Goal: Understand process/instructions

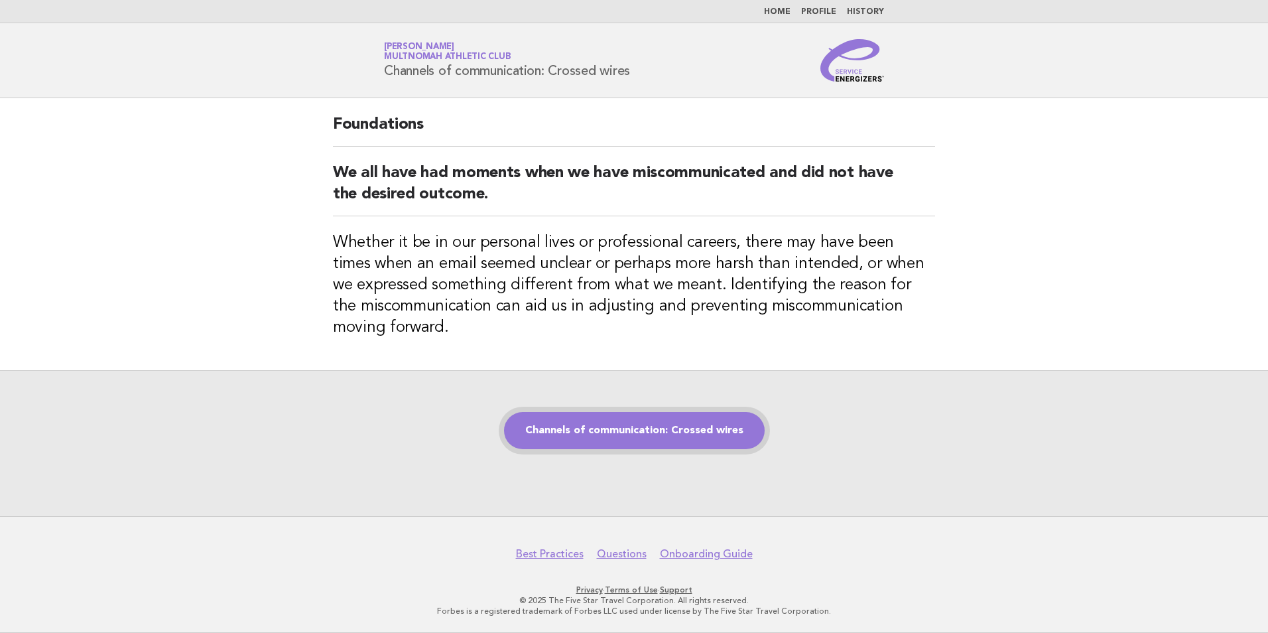
click at [637, 430] on link "Channels of communication: Crossed wires" at bounding box center [634, 430] width 261 height 37
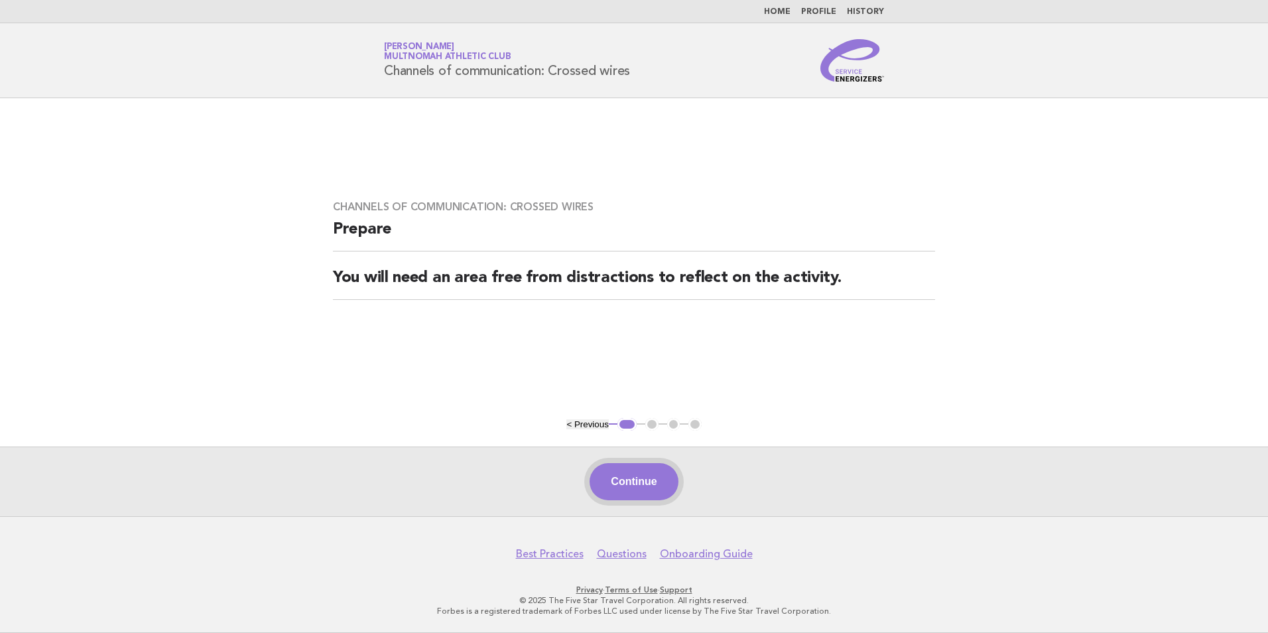
click at [620, 475] on button "Continue" at bounding box center [634, 481] width 88 height 37
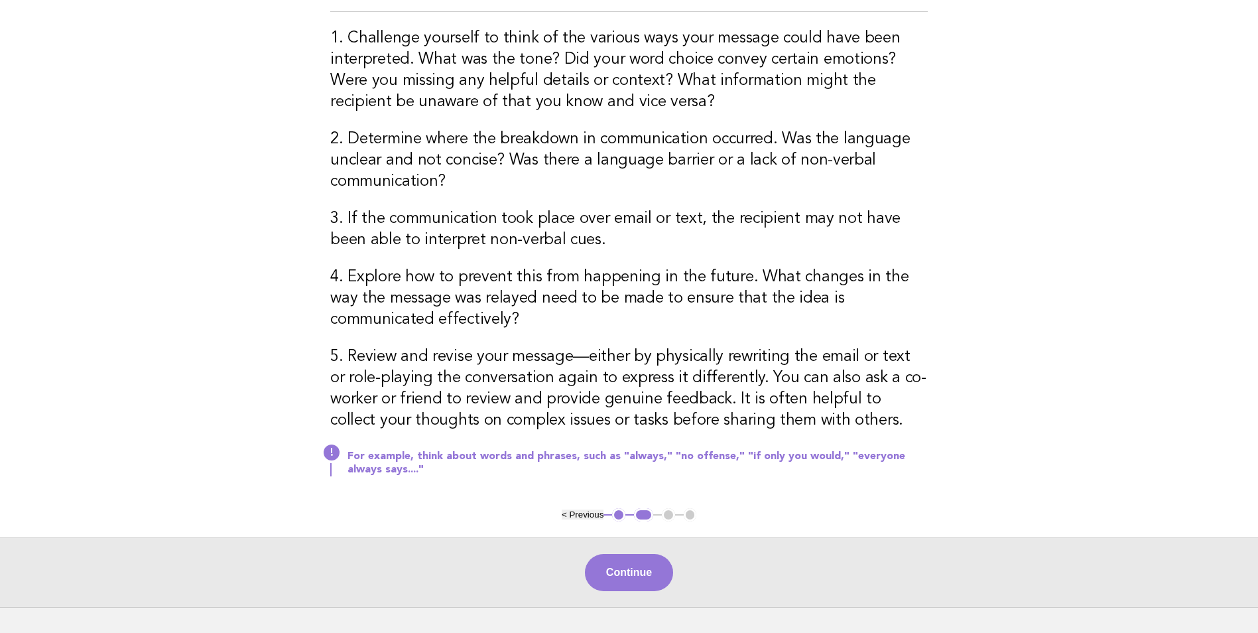
scroll to position [332, 0]
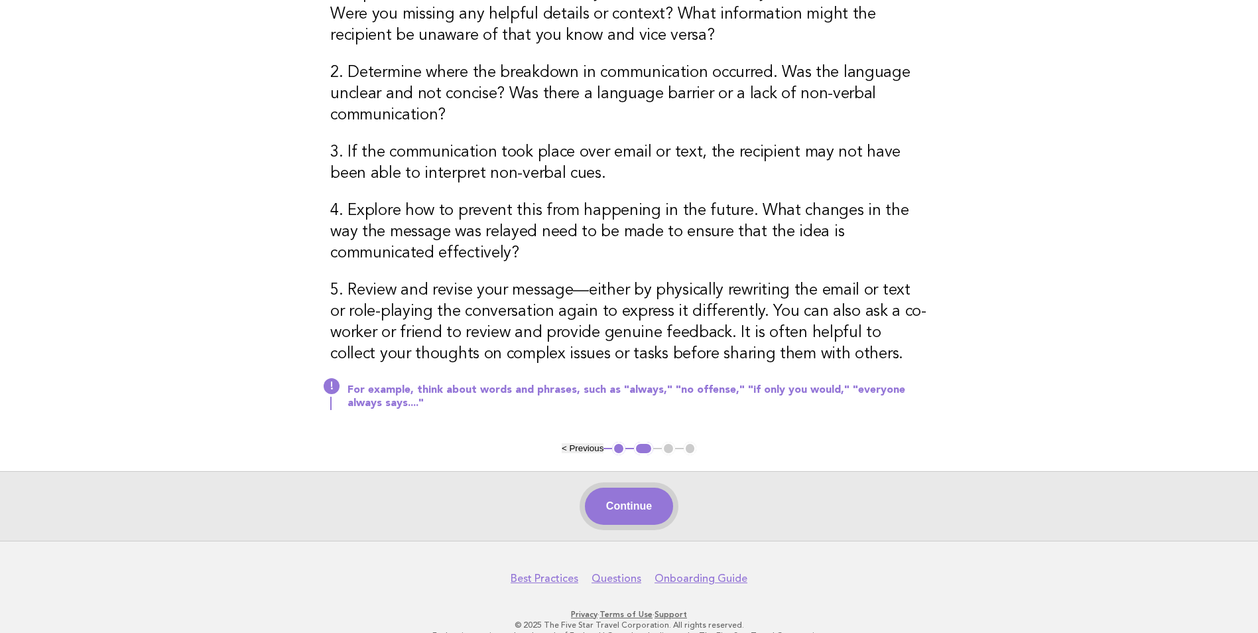
click at [601, 496] on button "Continue" at bounding box center [629, 505] width 88 height 37
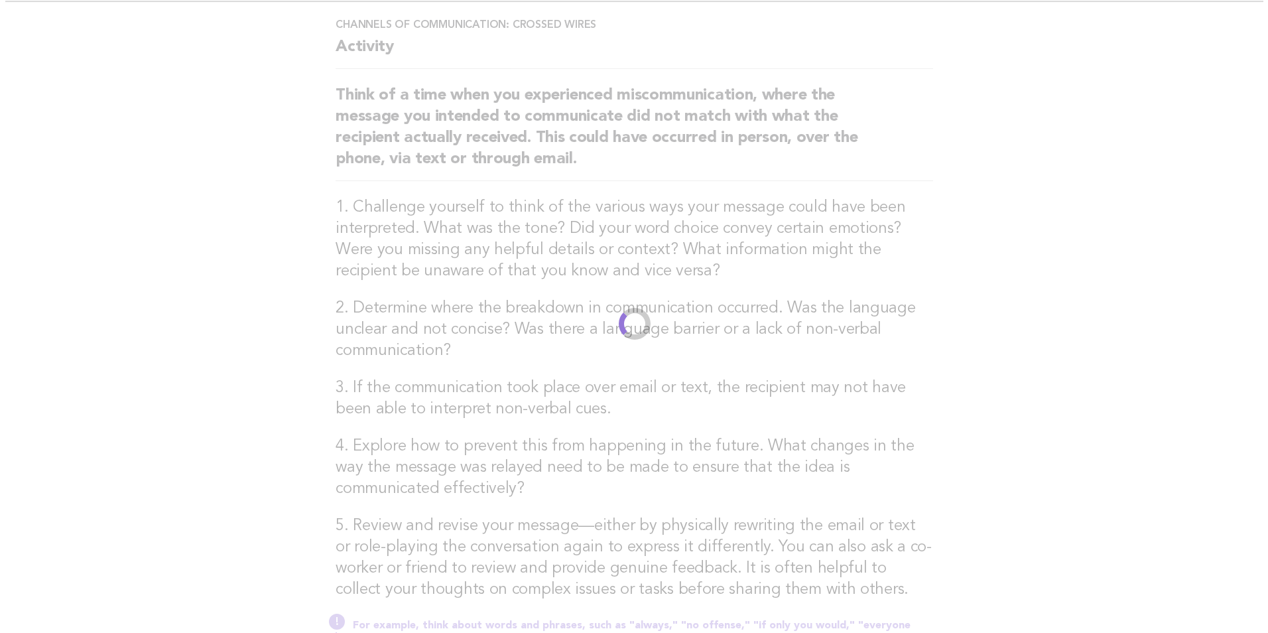
scroll to position [0, 0]
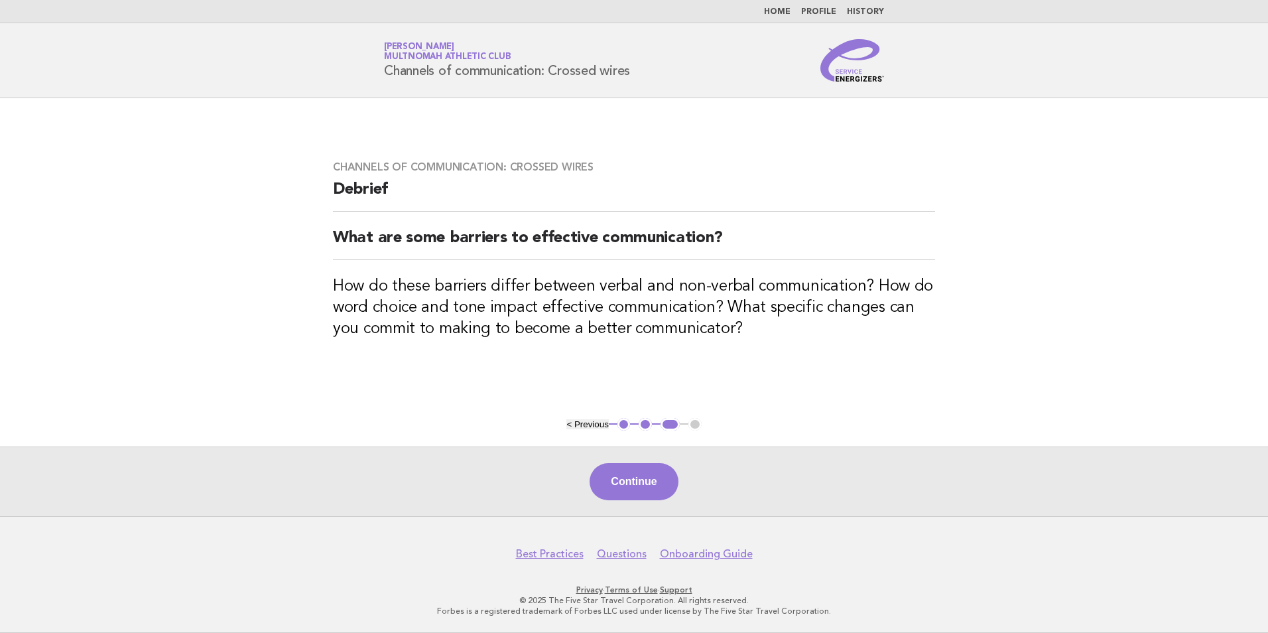
click at [617, 457] on div "Continue" at bounding box center [634, 481] width 1268 height 70
click at [619, 479] on button "Continue" at bounding box center [634, 481] width 88 height 37
